Goal: Task Accomplishment & Management: Manage account settings

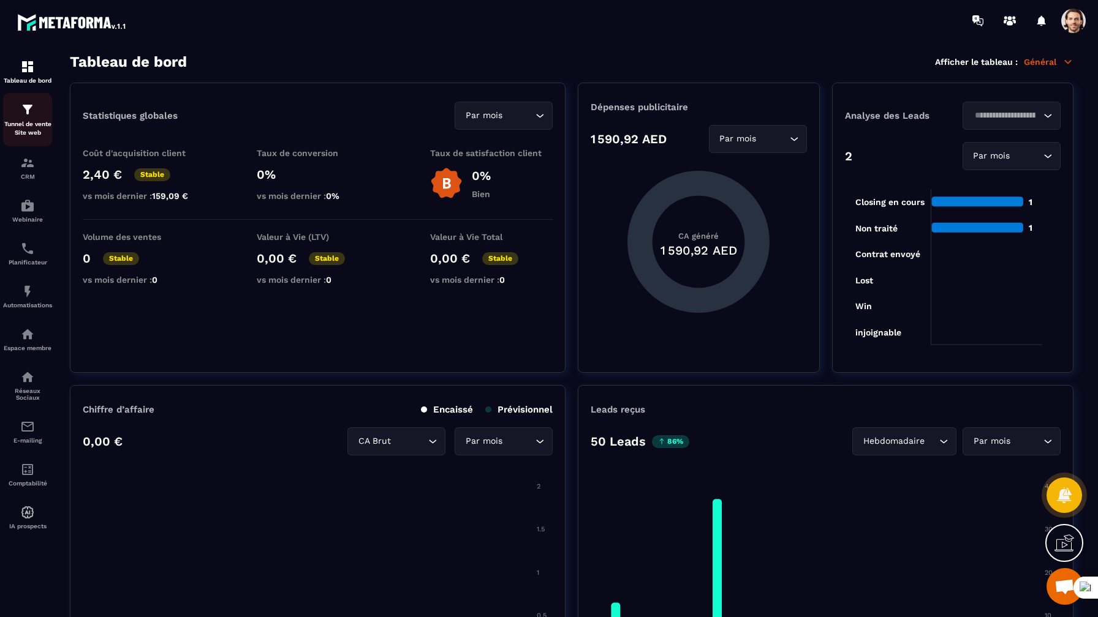
click at [31, 129] on p "Tunnel de vente Site web" at bounding box center [27, 128] width 49 height 17
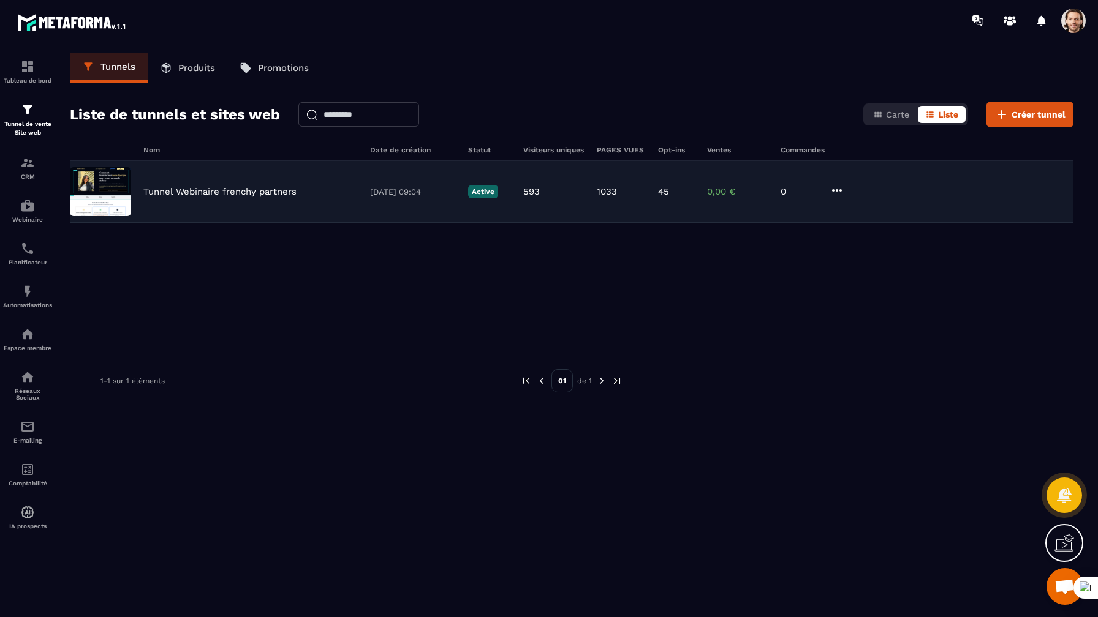
click at [247, 197] on div "Tunnel Webinaire [DEMOGRAPHIC_DATA] partners [DATE] 09:04 Active 593 1033 45 0,…" at bounding box center [571, 192] width 1003 height 62
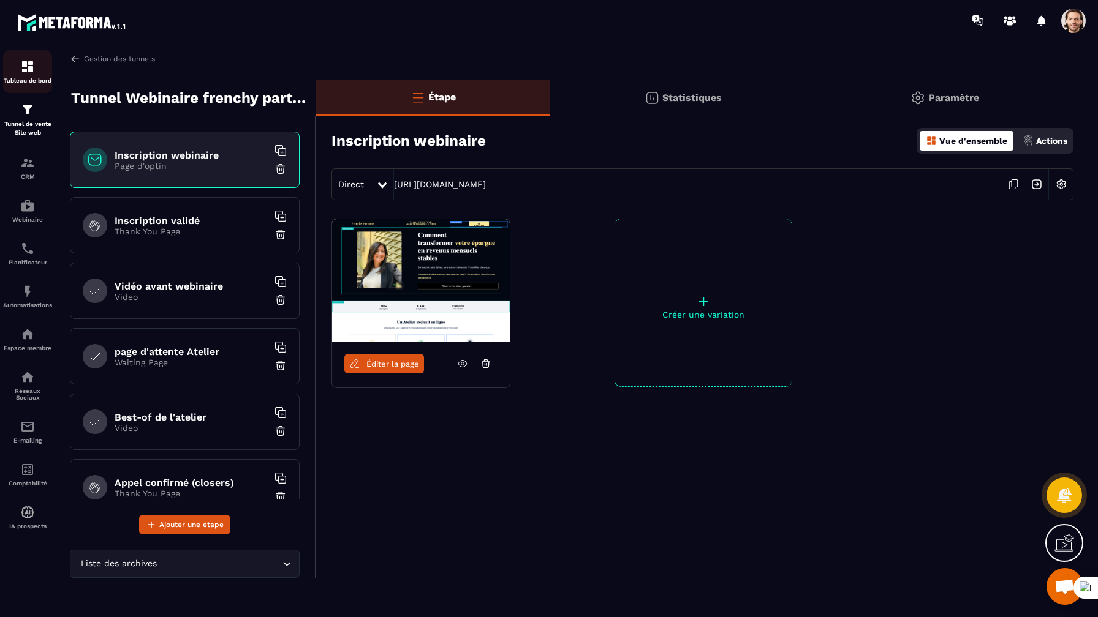
click at [29, 69] on img at bounding box center [27, 66] width 15 height 15
